Goal: Transaction & Acquisition: Download file/media

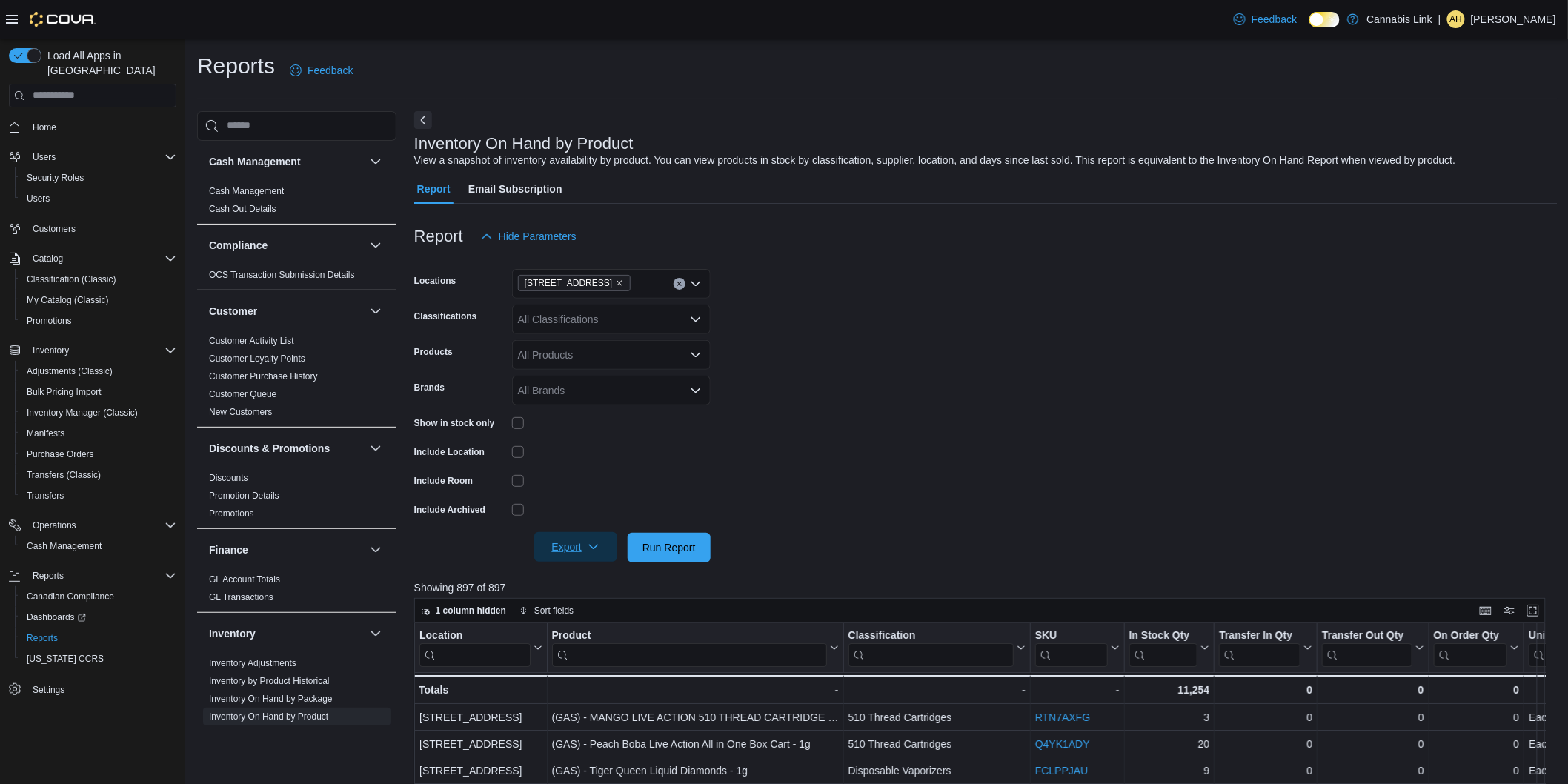
click at [574, 546] on span "Export" at bounding box center [576, 547] width 65 height 29
click at [579, 569] on button "Export to Excel" at bounding box center [578, 577] width 84 height 29
click at [55, 121] on span "Home" at bounding box center [44, 127] width 23 height 12
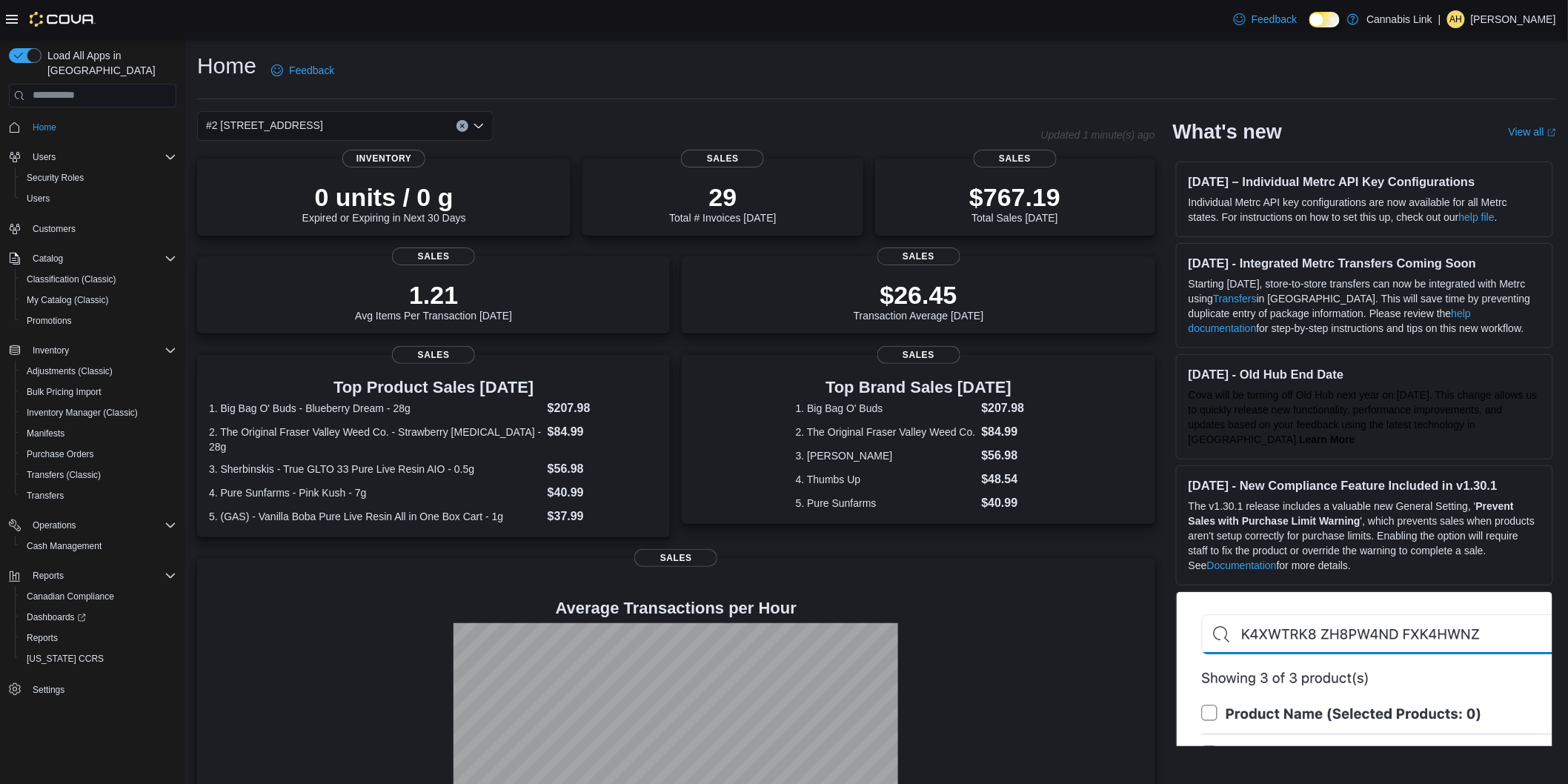
click at [410, 119] on div "#2 [STREET_ADDRESS]" at bounding box center [346, 126] width 297 height 29
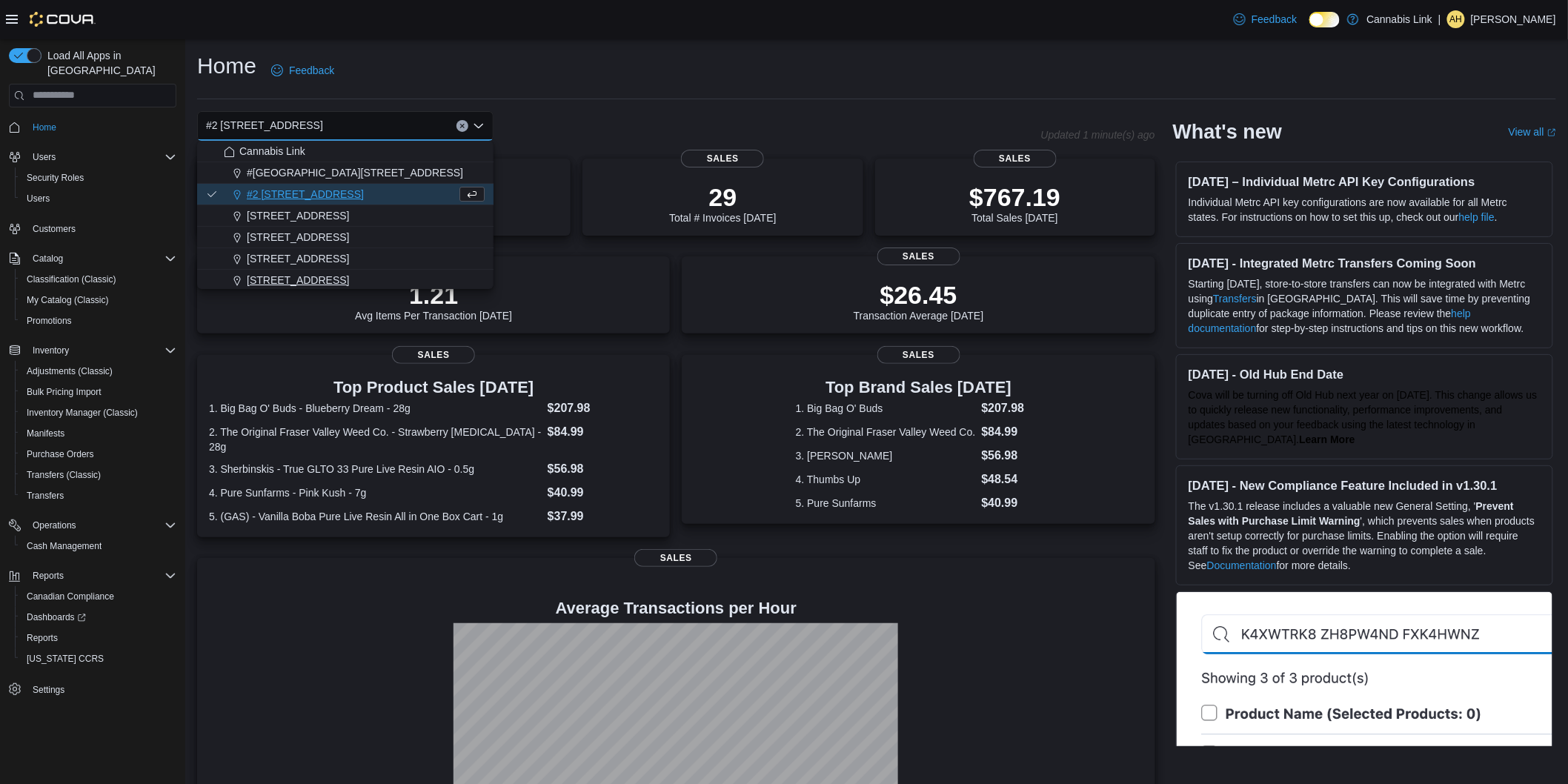
click at [321, 275] on span "[STREET_ADDRESS]" at bounding box center [298, 280] width 102 height 15
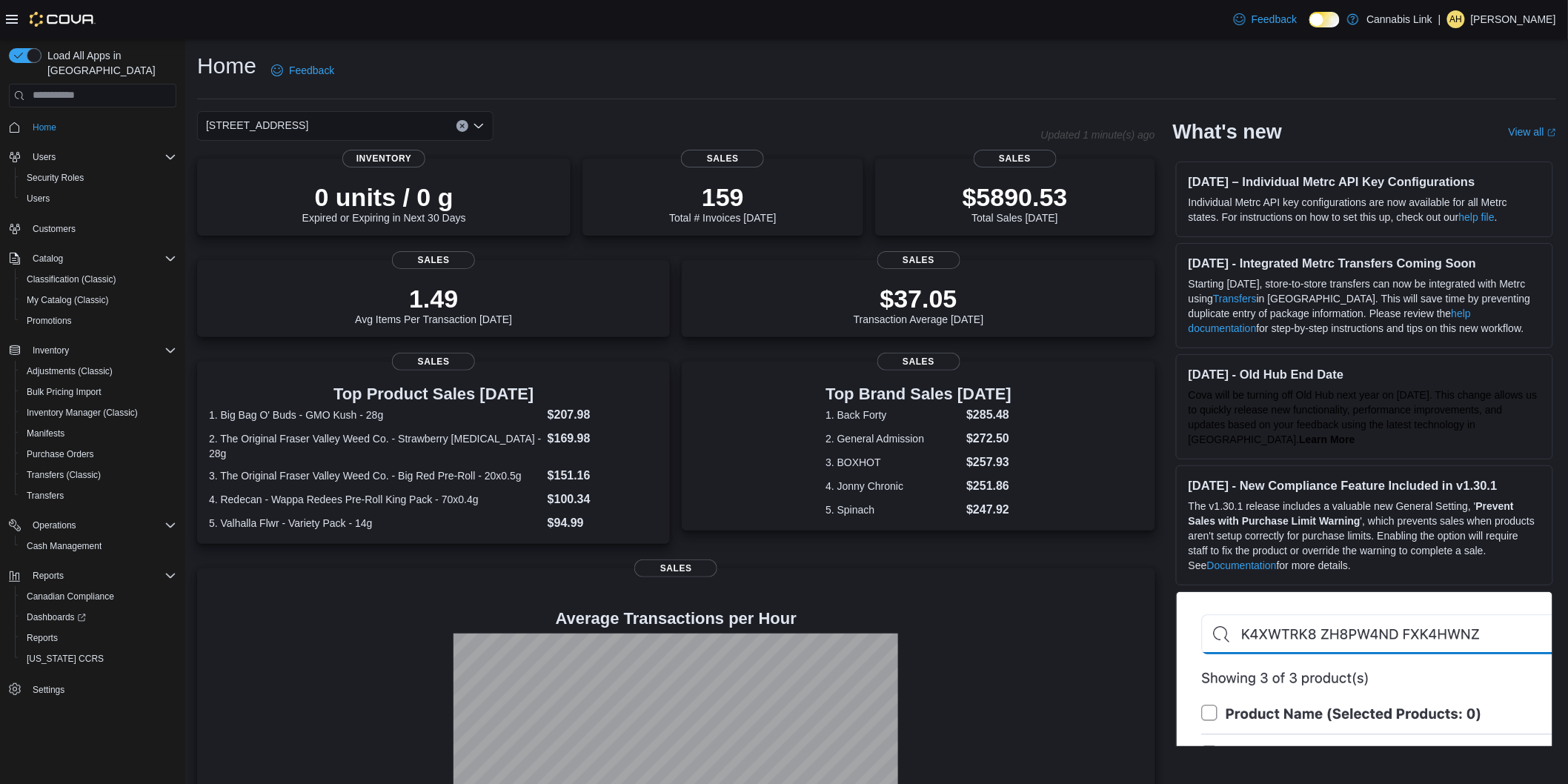
click at [343, 112] on div "[STREET_ADDRESS] Selected. [STREET_ADDRESS] W. Press Backspace to delete [STREE…" at bounding box center [346, 126] width 297 height 29
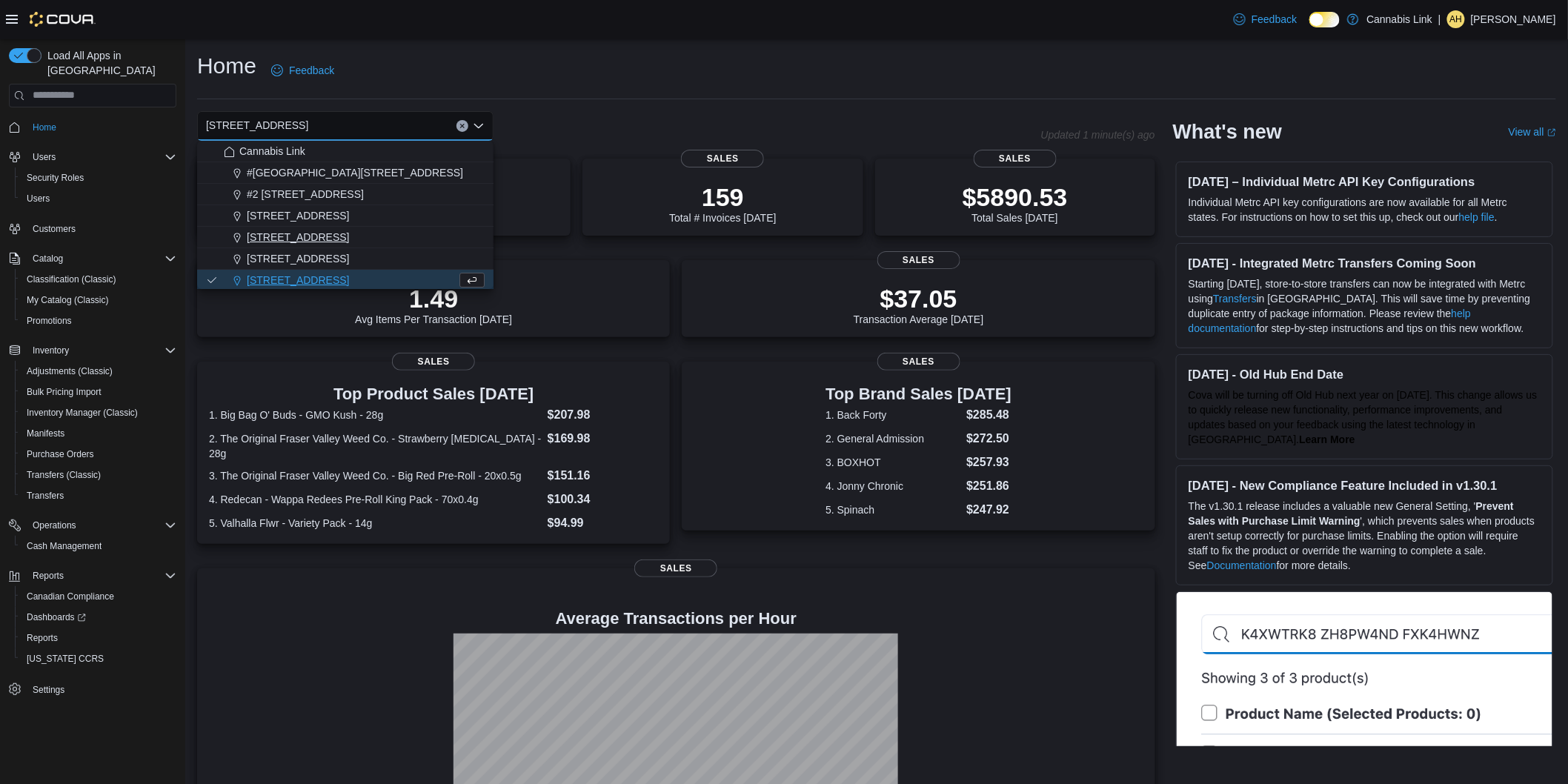
click at [295, 236] on span "[STREET_ADDRESS]" at bounding box center [298, 237] width 102 height 15
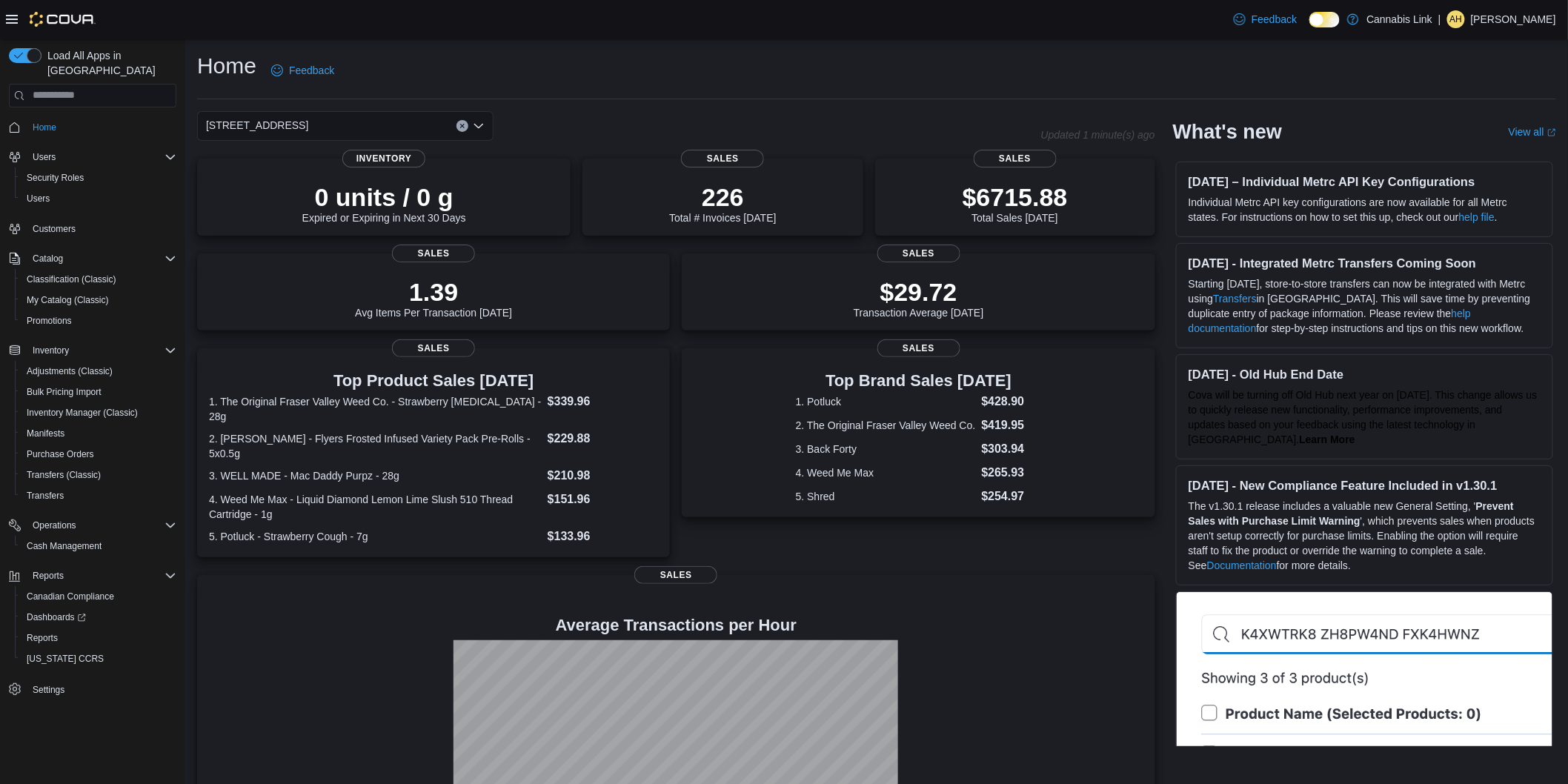
click at [351, 117] on div "[STREET_ADDRESS] Selected. [STREET_ADDRESS] Press Backspace to delete [STREET_A…" at bounding box center [346, 126] width 297 height 29
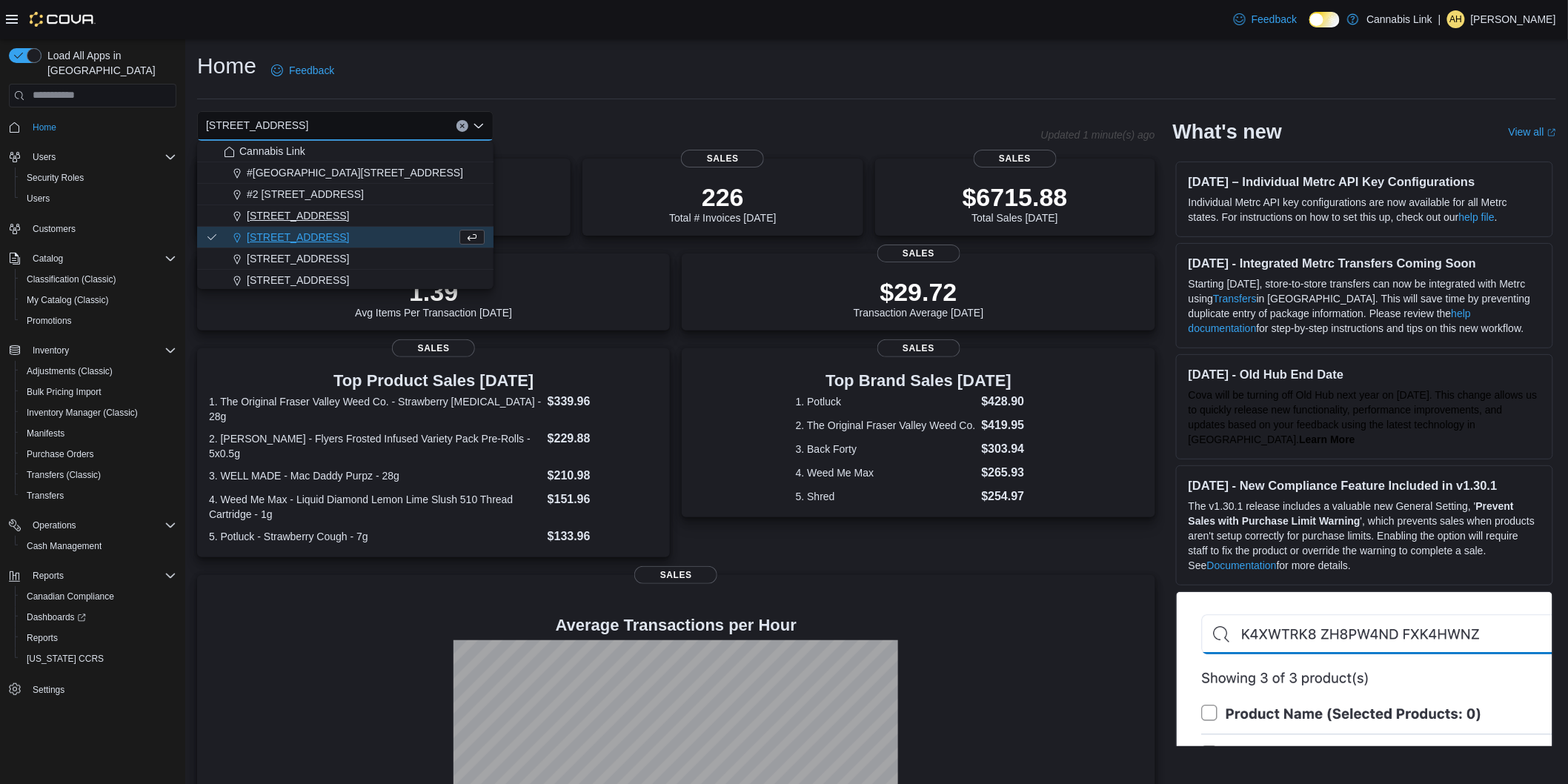
click at [318, 210] on span "[STREET_ADDRESS]" at bounding box center [298, 216] width 102 height 15
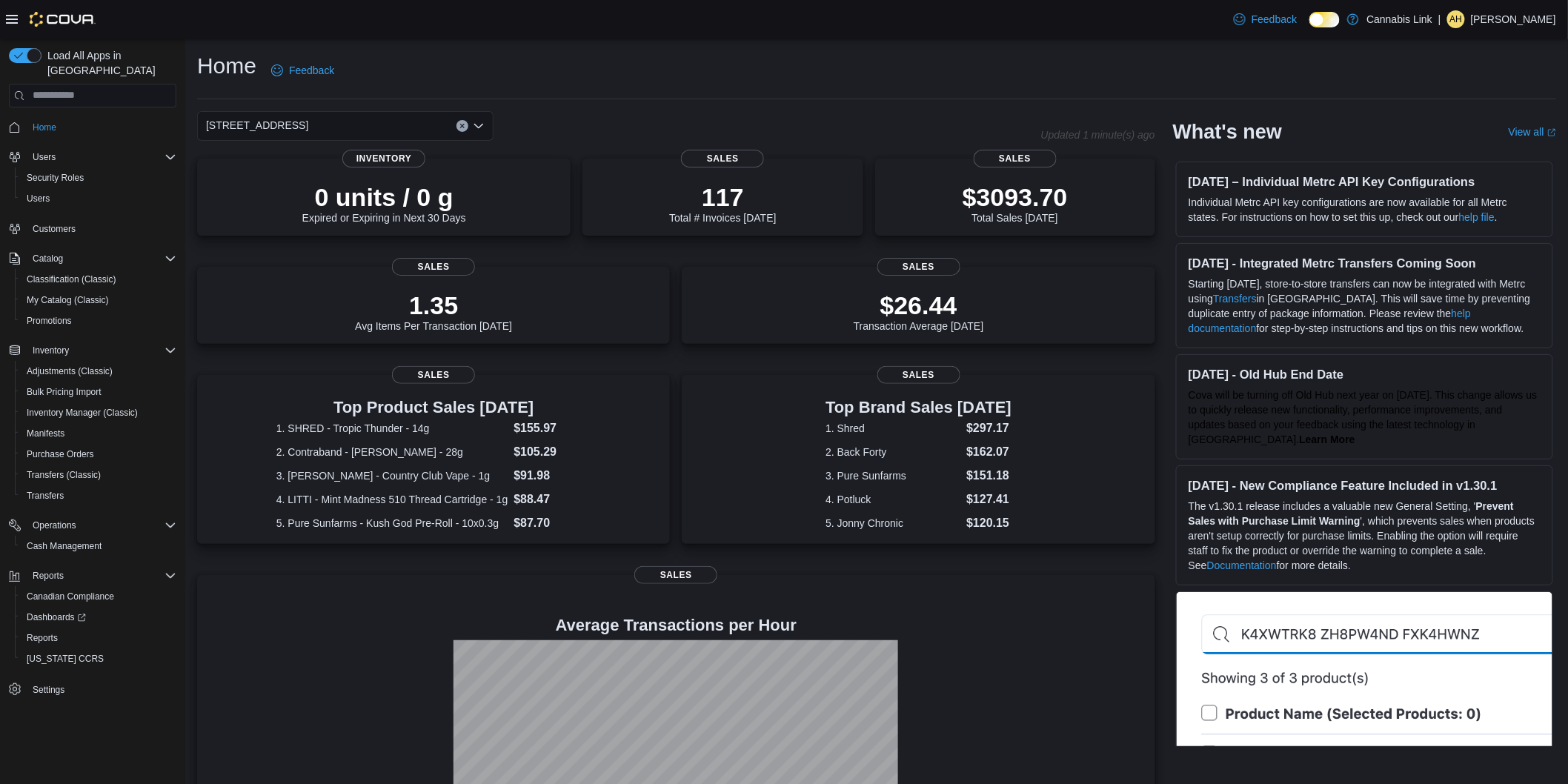
click at [367, 123] on div "[STREET_ADDRESS]" at bounding box center [346, 126] width 297 height 29
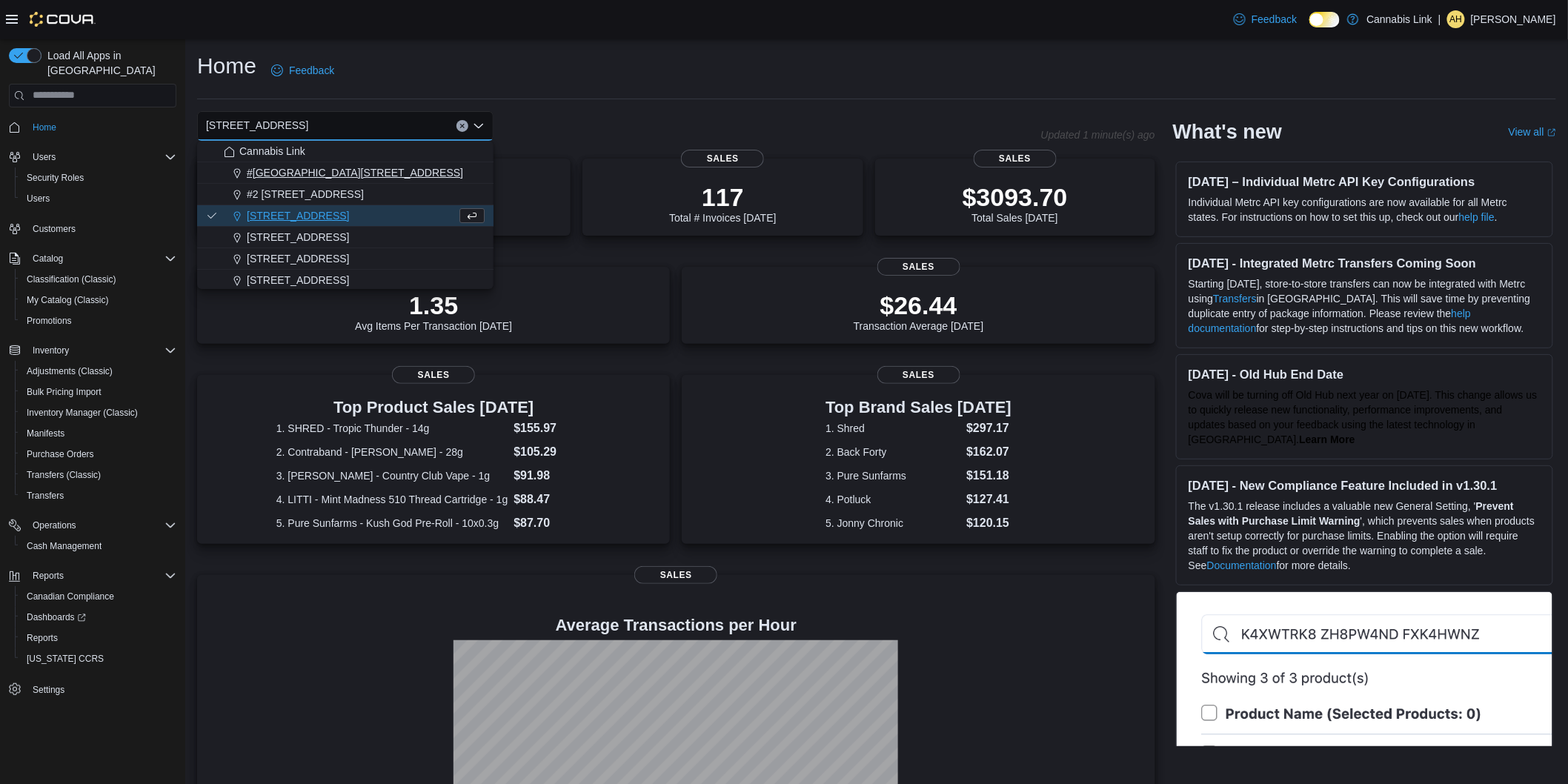
click at [297, 166] on span "#[GEOGRAPHIC_DATA][STREET_ADDRESS]" at bounding box center [355, 173] width 216 height 15
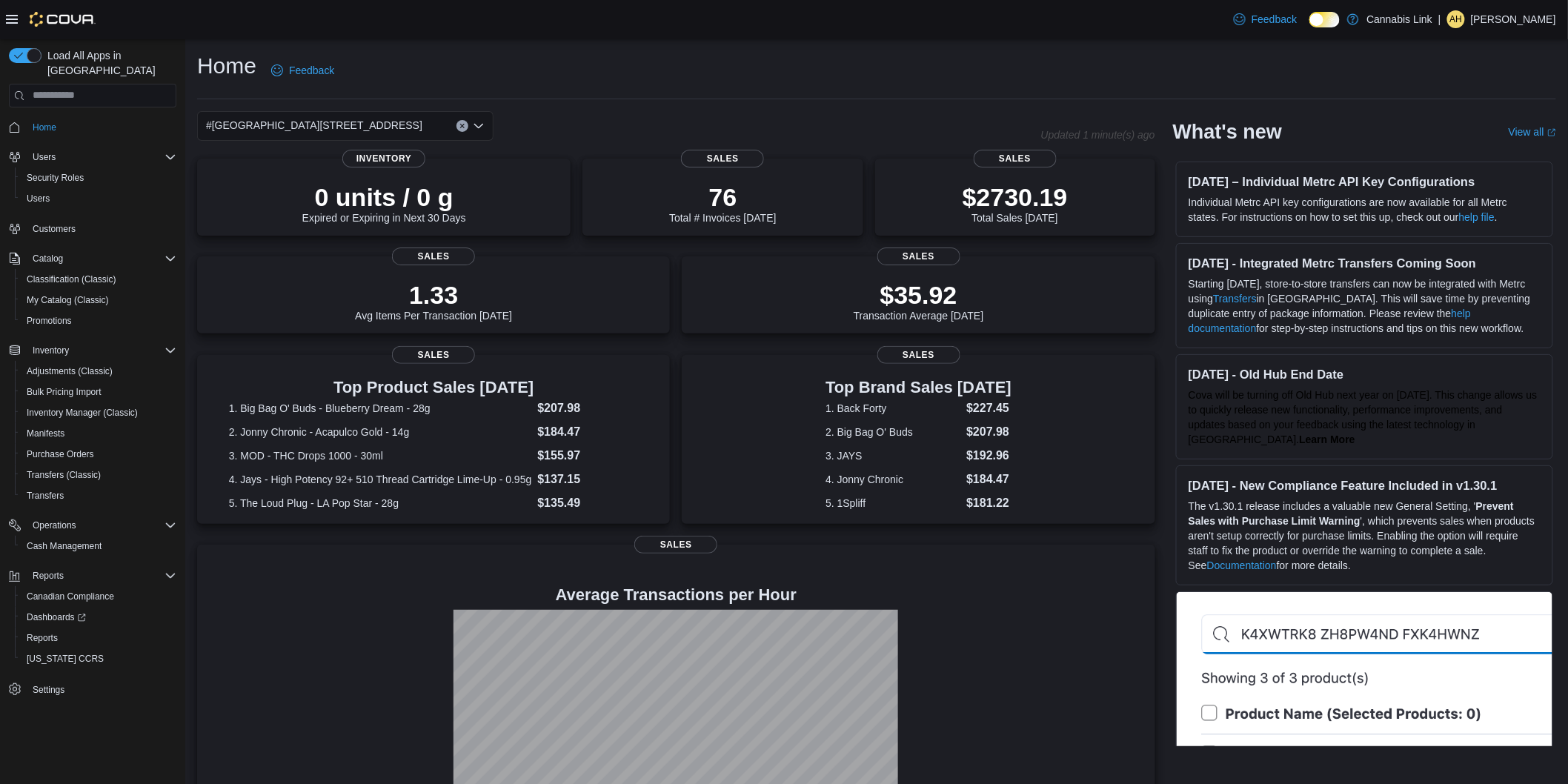
click at [368, 117] on div "#[GEOGRAPHIC_DATA][STREET_ADDRESS]. Selected. [STREET_ADDRESS]. Press Backspace…" at bounding box center [346, 126] width 297 height 29
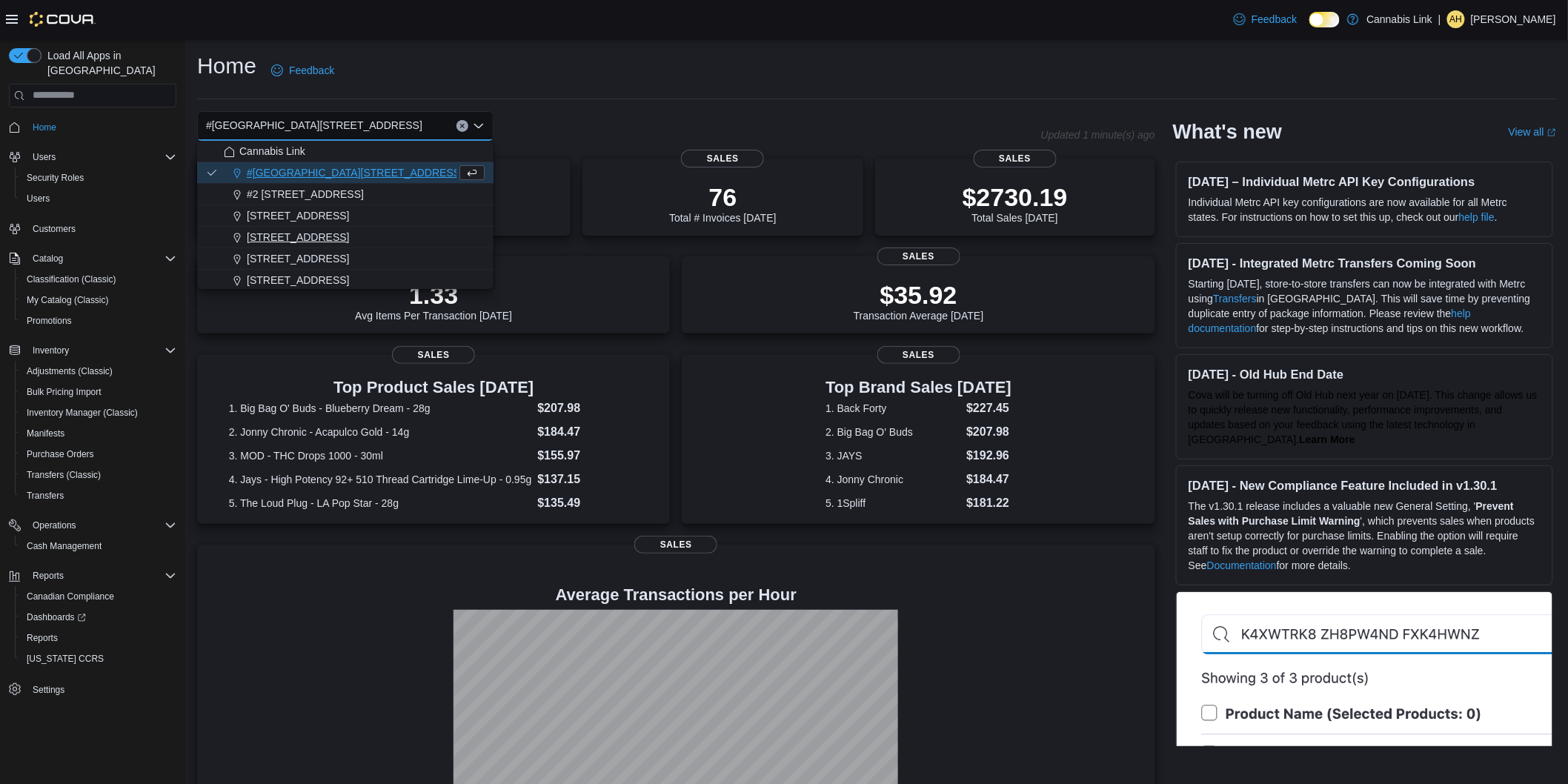
click at [326, 233] on span "[STREET_ADDRESS]" at bounding box center [298, 237] width 102 height 15
